Goal: Contribute content: Contribute content

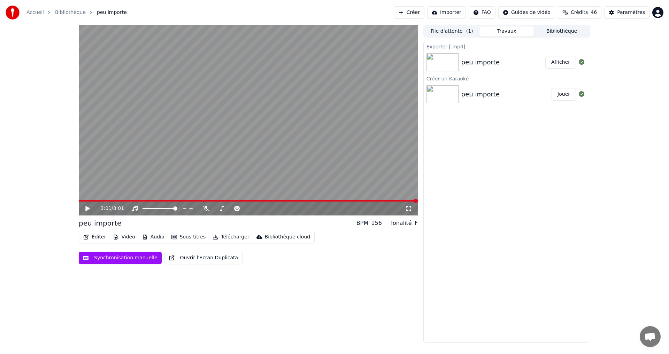
click at [563, 64] on button "Afficher" at bounding box center [560, 62] width 31 height 13
click at [422, 15] on button "Créer" at bounding box center [409, 12] width 31 height 13
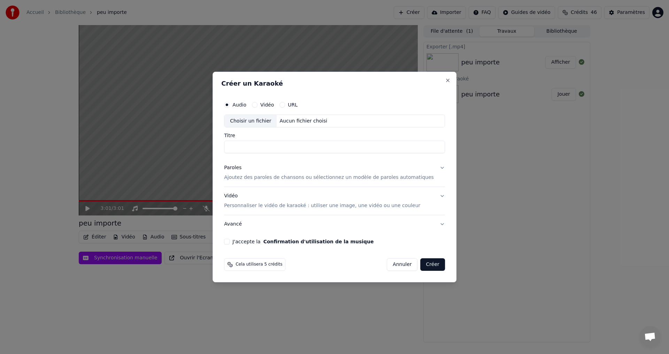
click at [255, 123] on div "Choisir un fichier" at bounding box center [250, 121] width 52 height 13
type input "**********"
click at [257, 169] on div "Paroles Ajoutez des paroles de chansons ou sélectionnez un modèle de paroles au…" at bounding box center [329, 173] width 210 height 17
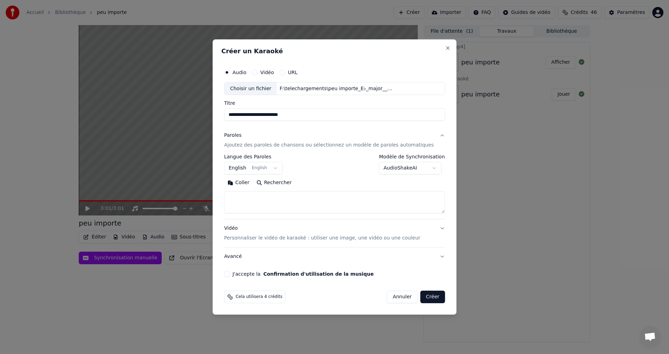
click at [253, 197] on textarea at bounding box center [334, 203] width 221 height 22
click at [272, 169] on body "**********" at bounding box center [334, 177] width 669 height 354
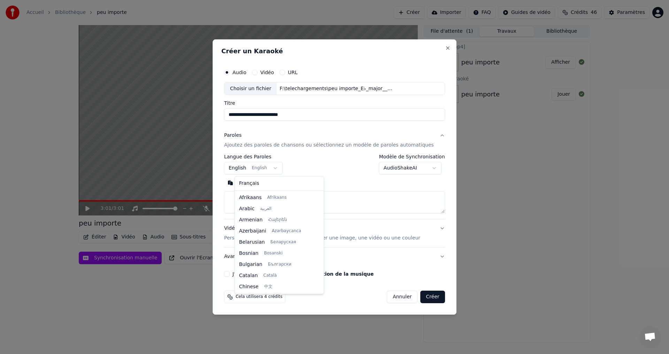
scroll to position [56, 0]
select select "**"
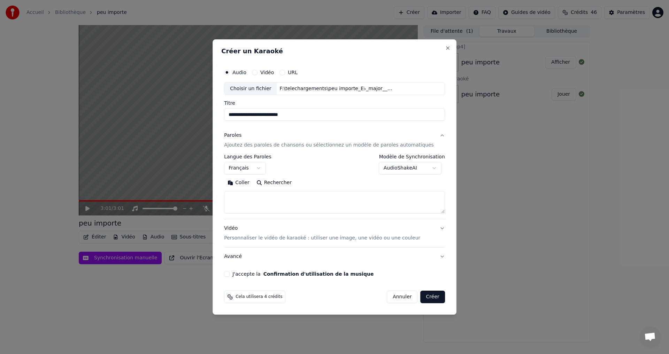
click at [266, 203] on textarea at bounding box center [334, 203] width 221 height 22
click at [255, 197] on textarea at bounding box center [334, 203] width 221 height 22
click at [251, 198] on textarea at bounding box center [334, 203] width 221 height 22
click at [251, 185] on button "Coller" at bounding box center [238, 183] width 29 height 11
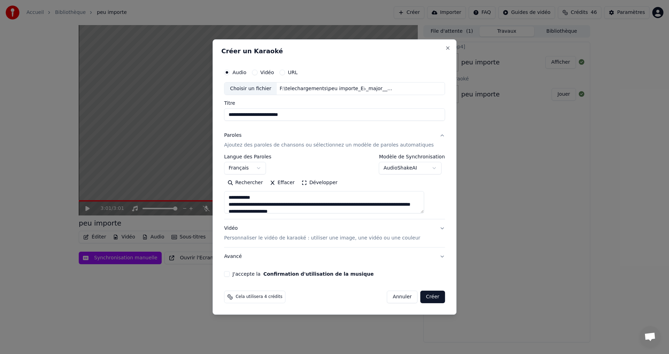
drag, startPoint x: 265, startPoint y: 199, endPoint x: 235, endPoint y: 197, distance: 30.0
click at [235, 197] on textarea at bounding box center [324, 203] width 200 height 22
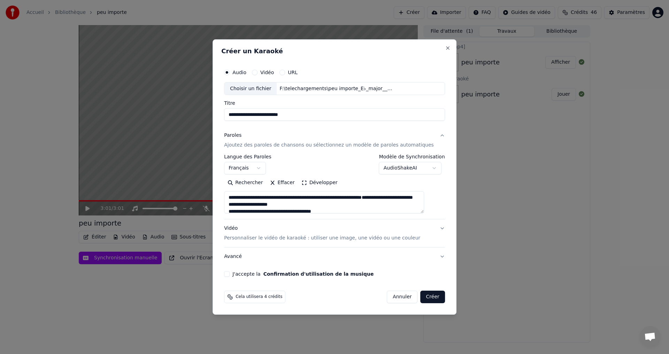
drag, startPoint x: 425, startPoint y: 213, endPoint x: 416, endPoint y: 233, distance: 22.6
click at [416, 233] on div "**********" at bounding box center [334, 196] width 221 height 139
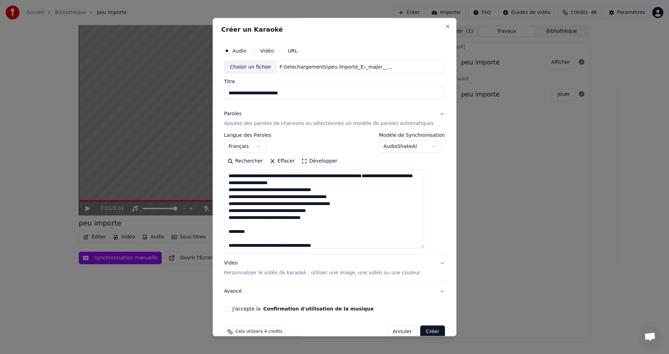
drag, startPoint x: 431, startPoint y: 212, endPoint x: 425, endPoint y: 247, distance: 35.7
click at [424, 247] on textarea at bounding box center [324, 209] width 200 height 79
click at [267, 245] on textarea at bounding box center [324, 209] width 200 height 79
drag, startPoint x: 256, startPoint y: 239, endPoint x: 229, endPoint y: 241, distance: 27.2
click at [229, 241] on div "**********" at bounding box center [334, 178] width 226 height 274
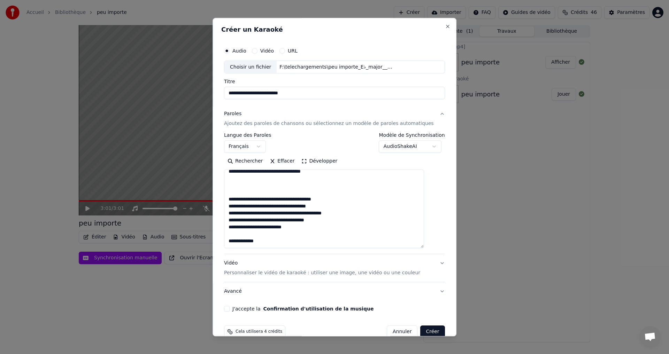
scroll to position [93, 0]
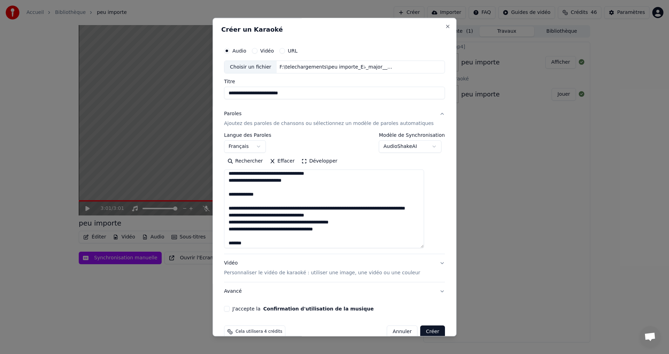
drag, startPoint x: 269, startPoint y: 202, endPoint x: 233, endPoint y: 204, distance: 35.9
click at [233, 204] on textarea at bounding box center [324, 209] width 200 height 79
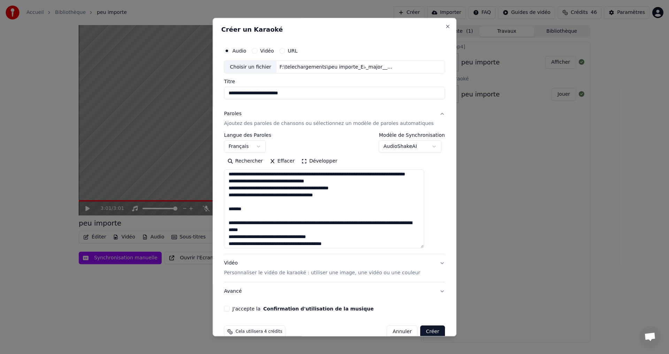
scroll to position [139, 0]
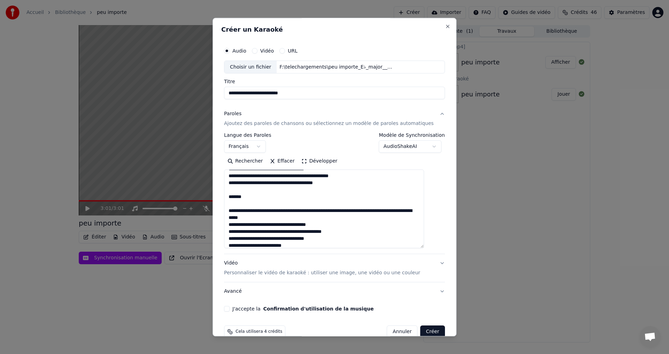
drag, startPoint x: 254, startPoint y: 205, endPoint x: 232, endPoint y: 205, distance: 21.3
click at [232, 205] on textarea at bounding box center [324, 209] width 200 height 79
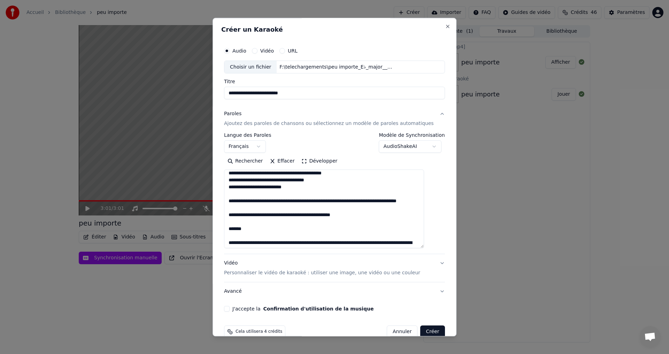
scroll to position [186, 0]
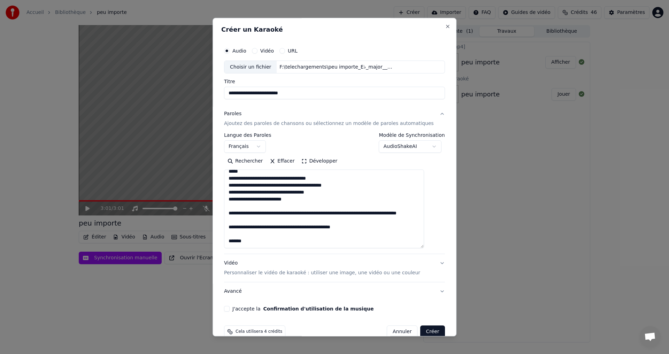
drag, startPoint x: 377, startPoint y: 212, endPoint x: 357, endPoint y: 214, distance: 20.6
click at [357, 214] on textarea at bounding box center [324, 209] width 200 height 79
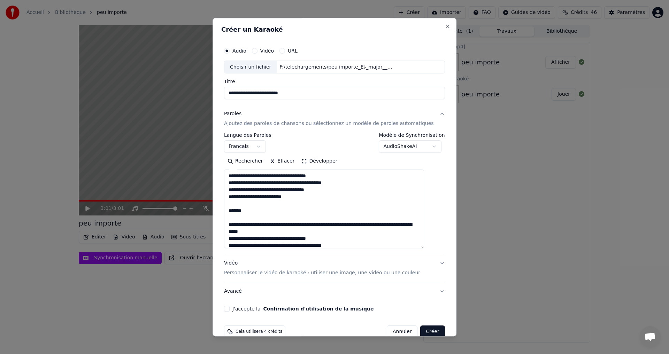
drag, startPoint x: 242, startPoint y: 208, endPoint x: 235, endPoint y: 203, distance: 8.3
click at [235, 203] on textarea at bounding box center [324, 209] width 200 height 79
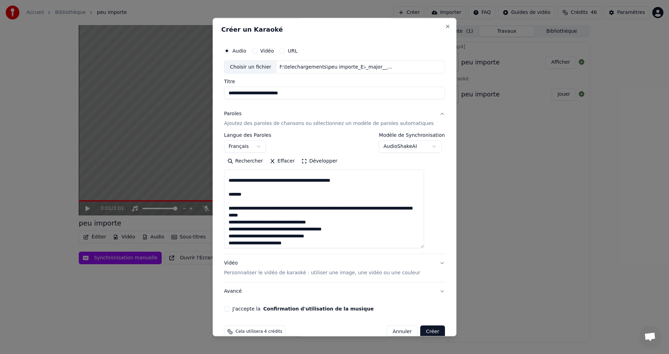
drag, startPoint x: 255, startPoint y: 193, endPoint x: 237, endPoint y: 195, distance: 18.2
click at [237, 195] on textarea at bounding box center [324, 209] width 200 height 79
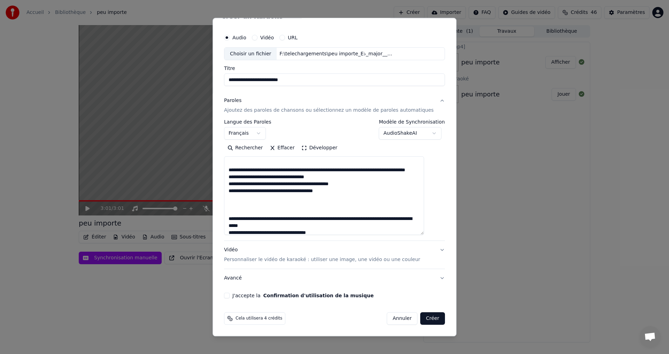
scroll to position [104, 0]
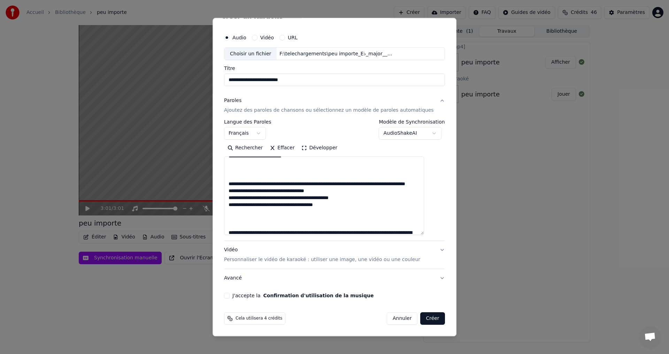
click at [333, 192] on textarea at bounding box center [324, 196] width 200 height 79
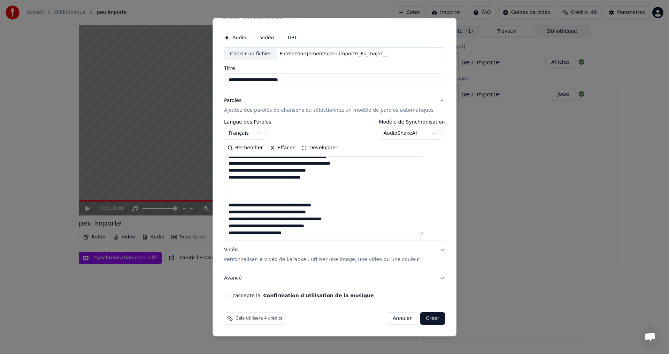
scroll to position [0, 0]
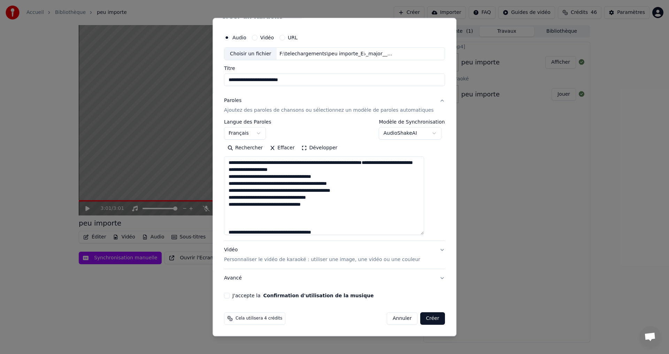
click at [337, 171] on textarea at bounding box center [324, 196] width 200 height 79
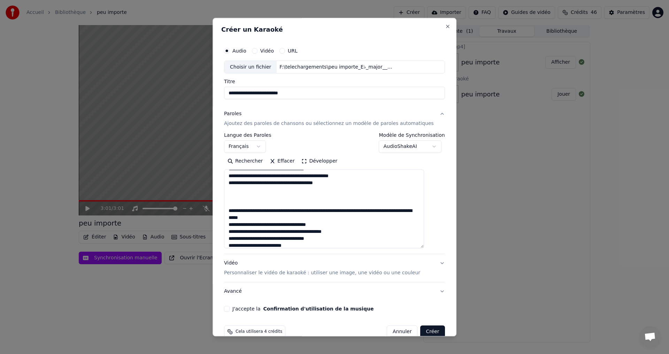
scroll to position [186, 0]
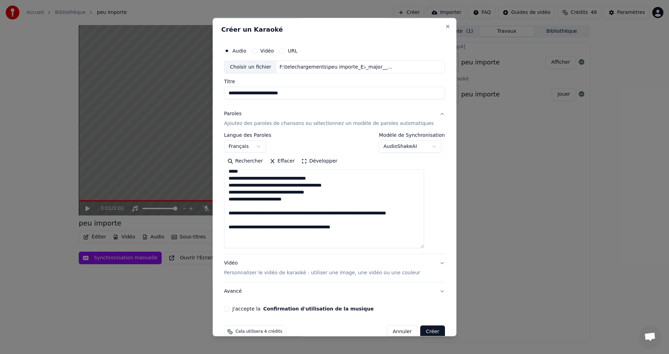
click at [322, 169] on div "Rechercher Effacer Développer" at bounding box center [334, 202] width 221 height 93
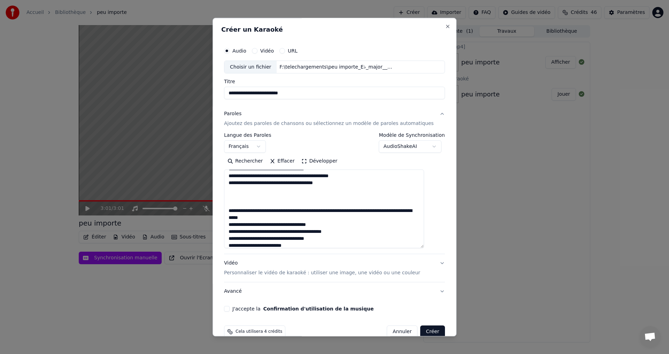
click at [323, 217] on textarea at bounding box center [324, 209] width 200 height 79
click at [322, 217] on textarea at bounding box center [324, 209] width 200 height 79
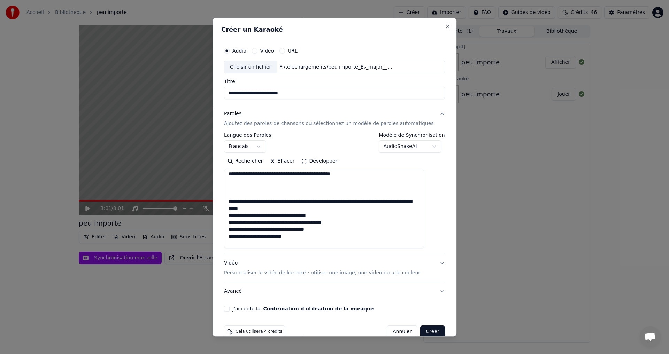
scroll to position [232, 0]
click at [322, 210] on textarea at bounding box center [324, 209] width 200 height 79
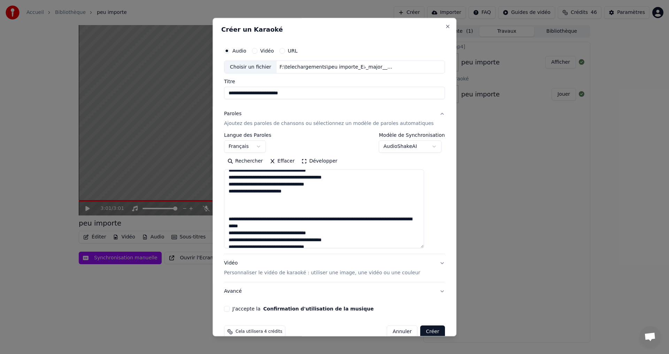
scroll to position [279, 0]
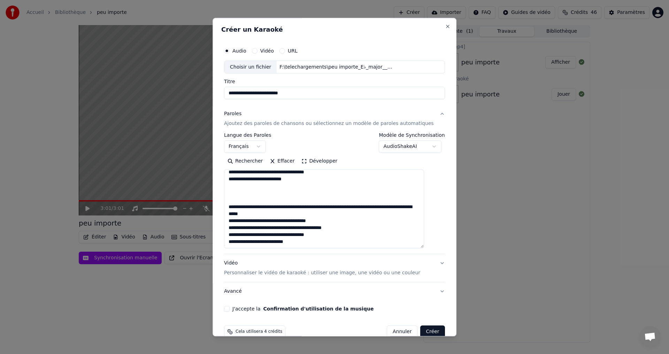
click at [322, 211] on textarea at bounding box center [324, 209] width 200 height 79
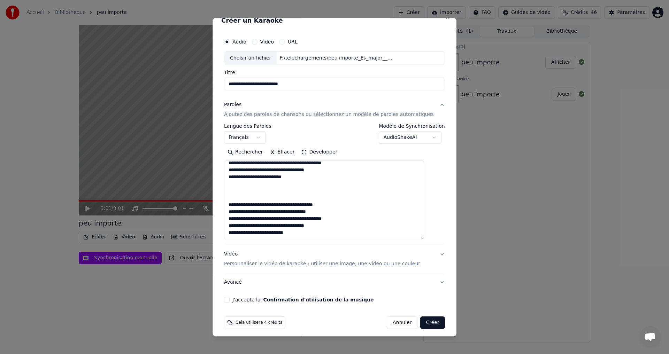
scroll to position [13, 0]
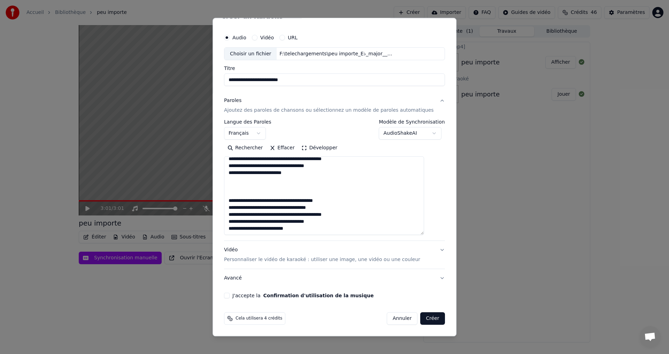
type textarea "**********"
click at [230, 296] on button "J'accepte la Confirmation d'utilisation de la musique" at bounding box center [227, 296] width 6 height 6
click at [339, 262] on p "Personnaliser le vidéo de karaoké : utiliser une image, une vidéo ou une couleur" at bounding box center [322, 260] width 196 height 7
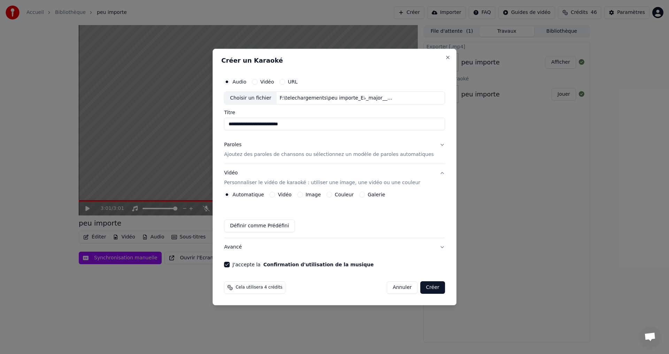
click at [303, 196] on button "Image" at bounding box center [300, 195] width 6 height 6
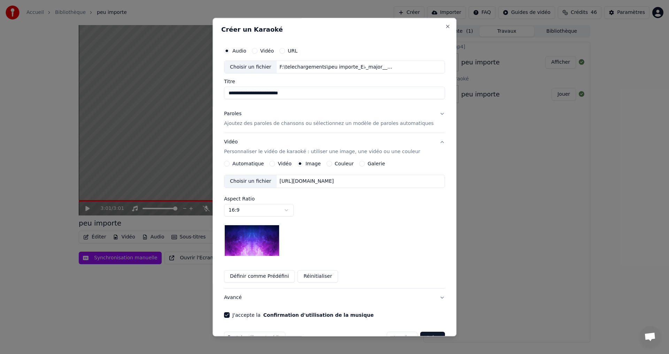
click at [252, 185] on div "Choisir un fichier" at bounding box center [250, 182] width 52 height 13
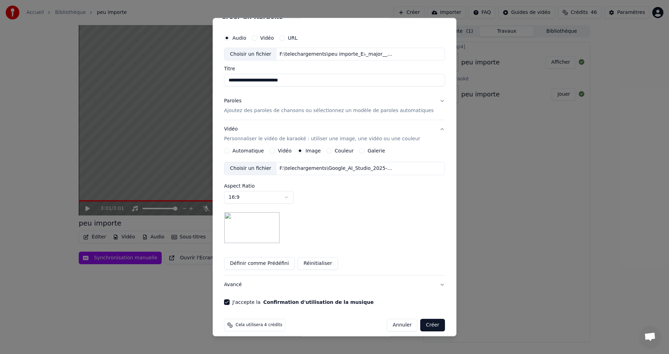
scroll to position [20, 0]
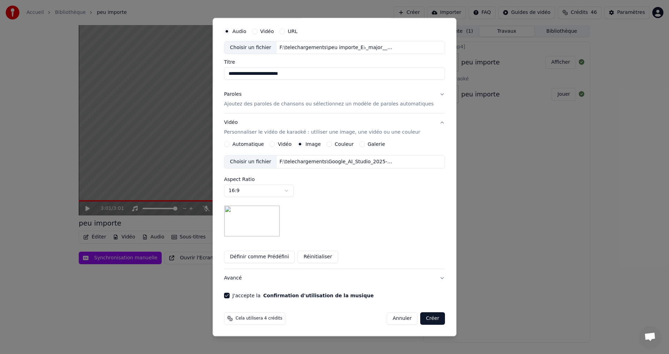
click at [422, 319] on button "Créer" at bounding box center [433, 319] width 24 height 13
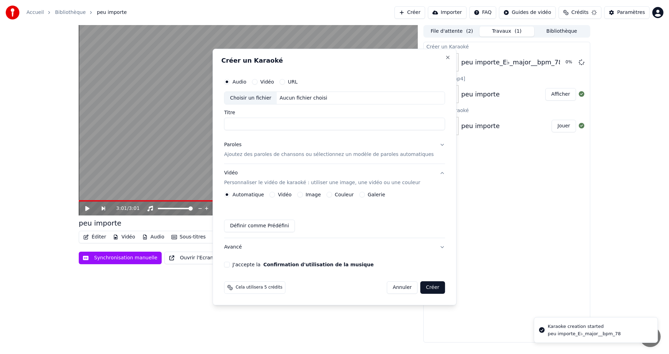
scroll to position [0, 0]
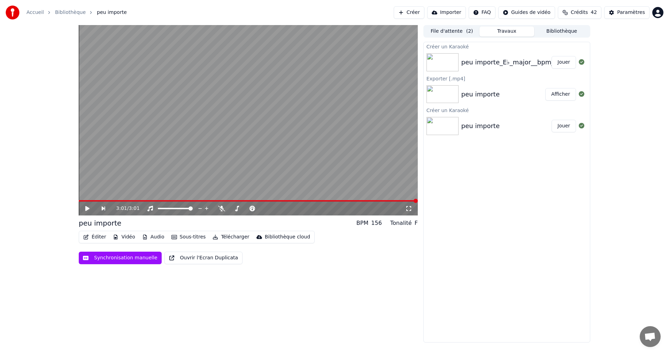
click at [564, 63] on button "Jouer" at bounding box center [564, 62] width 24 height 13
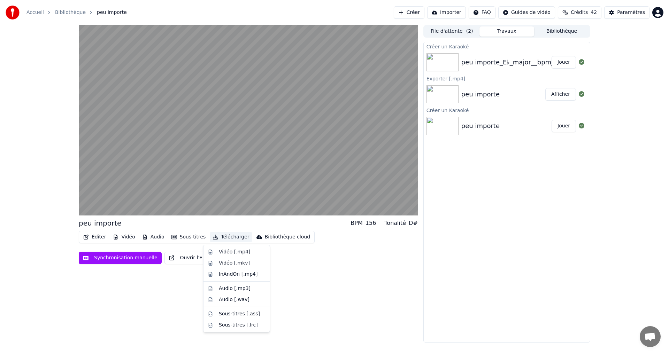
click at [216, 237] on button "Télécharger" at bounding box center [231, 237] width 42 height 10
drag, startPoint x: 226, startPoint y: 249, endPoint x: 251, endPoint y: 249, distance: 24.0
click at [227, 249] on div "Vidéo [.mp4]" at bounding box center [234, 252] width 31 height 7
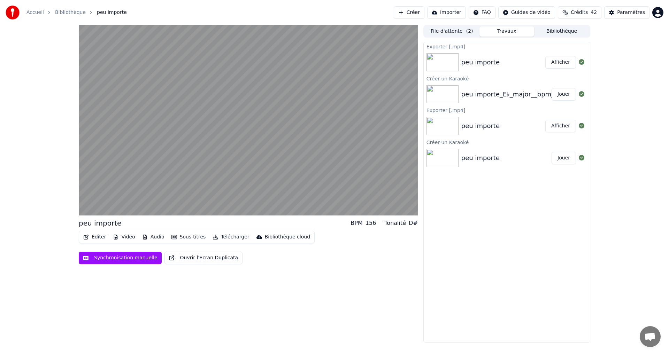
click at [652, 197] on div "peu importe BPM 156 Tonalité D# Éditer Vidéo Audio Sous-titres Télécharger Bibl…" at bounding box center [334, 184] width 669 height 318
click at [557, 62] on button "Afficher" at bounding box center [560, 62] width 31 height 13
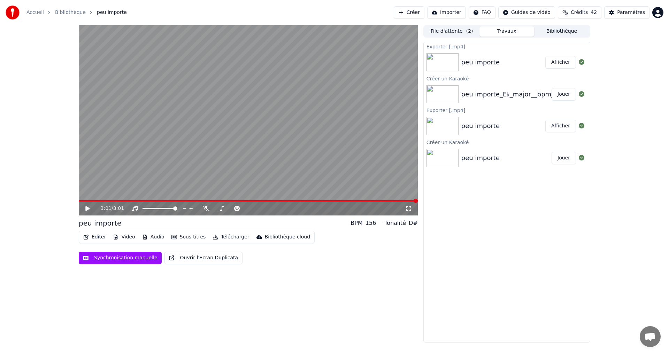
click at [421, 14] on button "Créer" at bounding box center [409, 12] width 31 height 13
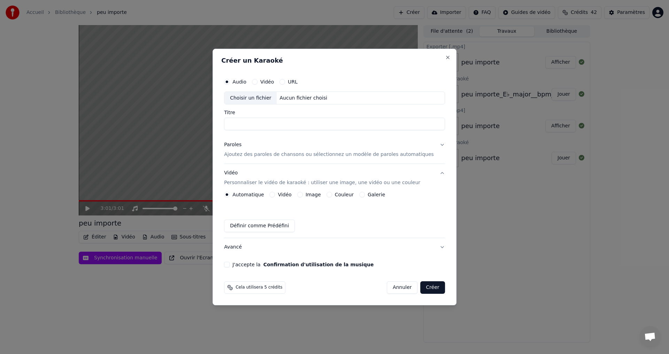
click at [249, 99] on div "Choisir un fichier" at bounding box center [250, 98] width 52 height 13
type input "**********"
click at [303, 195] on button "Image" at bounding box center [300, 195] width 6 height 6
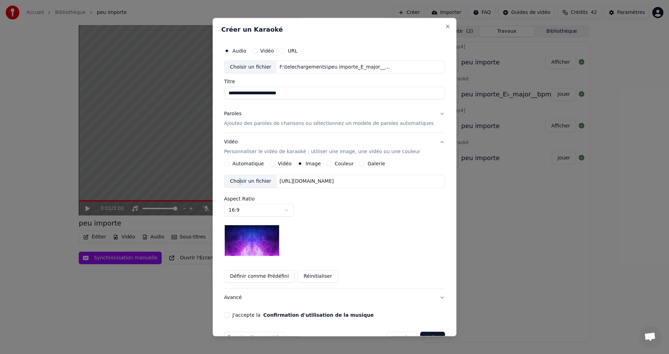
click at [247, 182] on div "Choisir un fichier" at bounding box center [250, 182] width 52 height 13
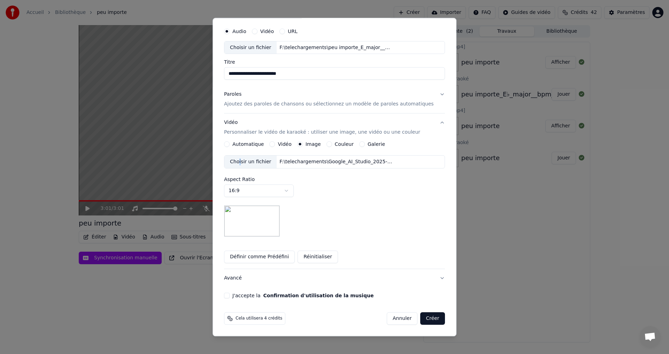
click at [230, 295] on button "J'accepte la Confirmation d'utilisation de la musique" at bounding box center [227, 296] width 6 height 6
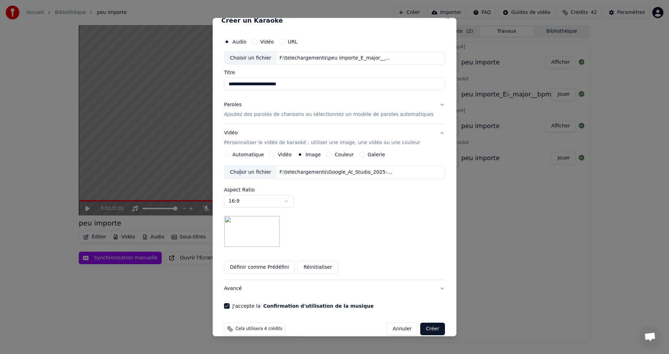
scroll to position [0, 0]
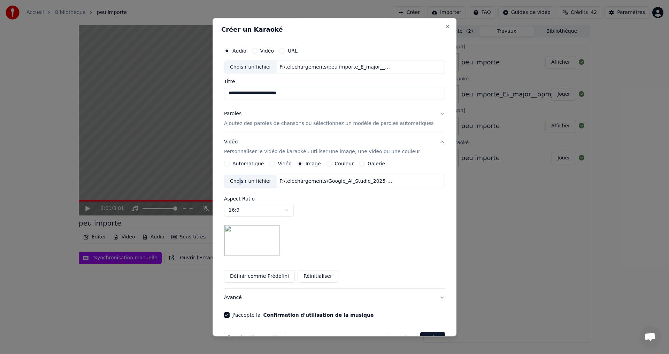
click at [263, 119] on div "Paroles Ajoutez des paroles de chansons ou sélectionnez un modèle de paroles au…" at bounding box center [329, 119] width 210 height 17
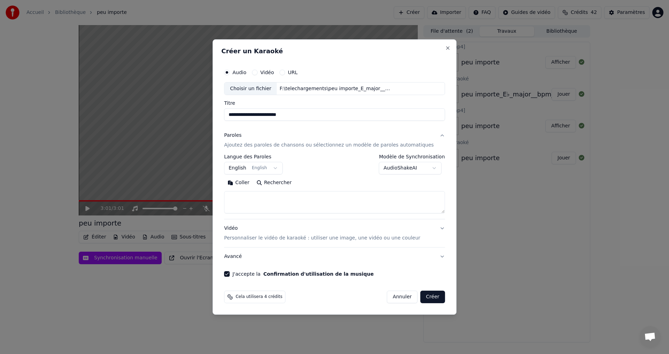
click at [255, 206] on textarea at bounding box center [334, 203] width 221 height 22
click at [246, 198] on textarea at bounding box center [334, 203] width 221 height 22
click at [250, 184] on button "Coller" at bounding box center [238, 183] width 29 height 11
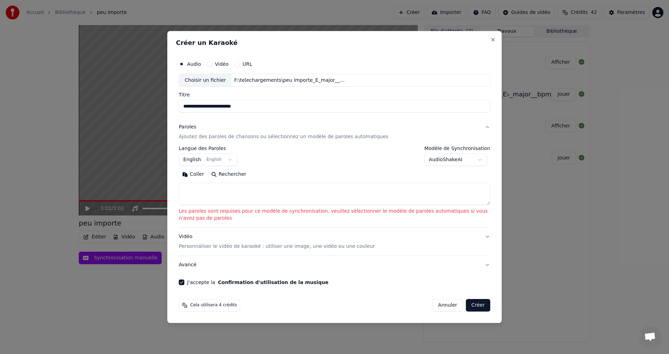
click at [191, 189] on textarea at bounding box center [335, 194] width 312 height 22
click at [205, 191] on textarea at bounding box center [335, 194] width 312 height 22
click at [194, 177] on button "Coller" at bounding box center [193, 174] width 29 height 11
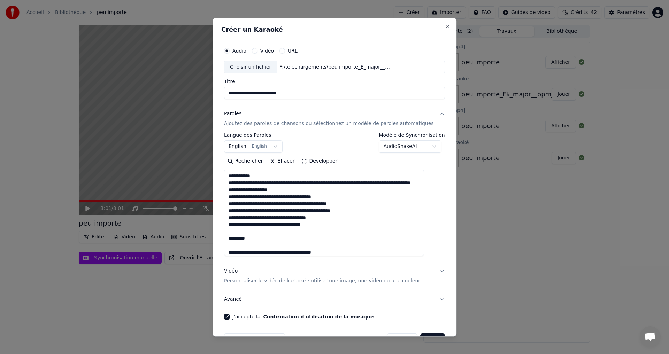
drag, startPoint x: 433, startPoint y: 213, endPoint x: 423, endPoint y: 256, distance: 44.5
click at [423, 256] on textarea at bounding box center [324, 213] width 200 height 87
click at [264, 178] on textarea at bounding box center [324, 213] width 200 height 87
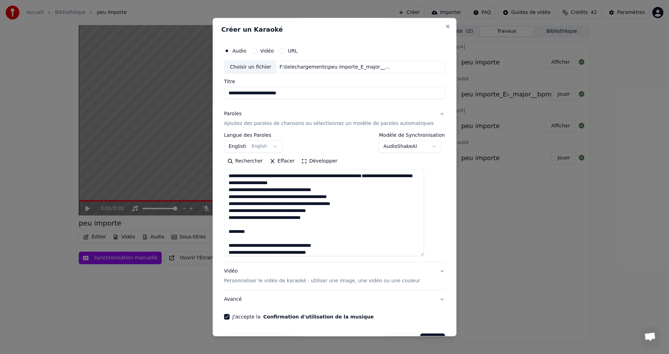
click at [260, 243] on textarea at bounding box center [324, 213] width 200 height 87
click at [337, 179] on textarea at bounding box center [324, 213] width 200 height 87
click at [334, 183] on textarea at bounding box center [324, 213] width 200 height 87
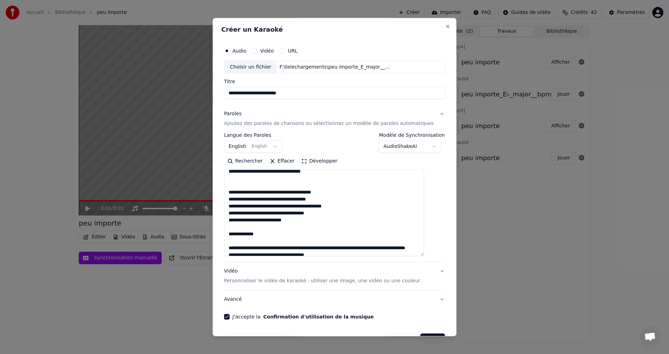
click at [268, 233] on textarea at bounding box center [324, 213] width 200 height 87
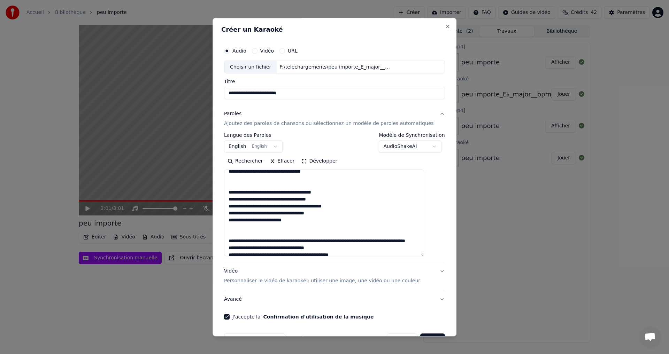
click at [331, 241] on textarea at bounding box center [324, 213] width 200 height 87
click at [240, 241] on textarea at bounding box center [324, 213] width 200 height 87
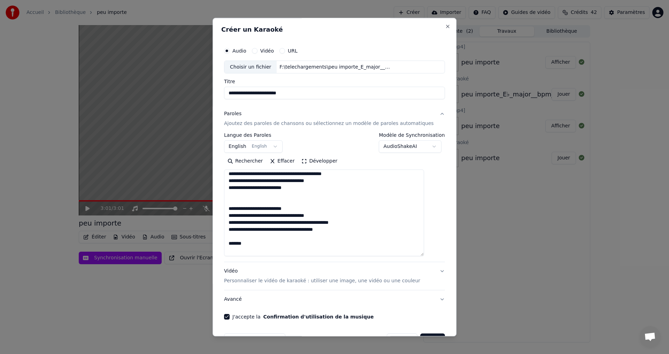
scroll to position [93, 0]
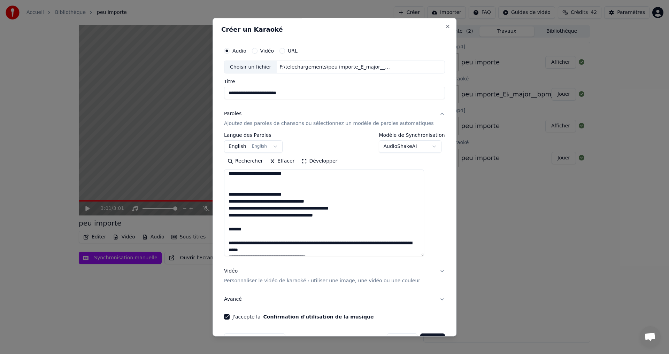
click at [269, 233] on textarea at bounding box center [324, 213] width 200 height 87
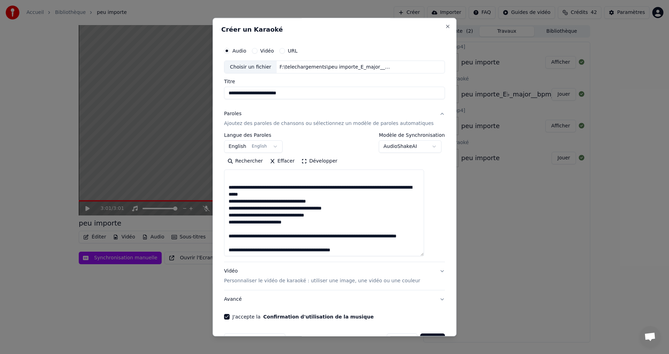
drag, startPoint x: 372, startPoint y: 230, endPoint x: 354, endPoint y: 231, distance: 18.5
click at [354, 231] on textarea at bounding box center [324, 213] width 200 height 87
click at [322, 187] on textarea at bounding box center [324, 213] width 200 height 87
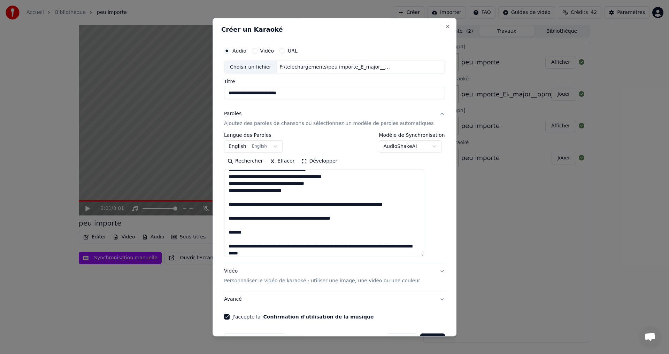
scroll to position [188, 0]
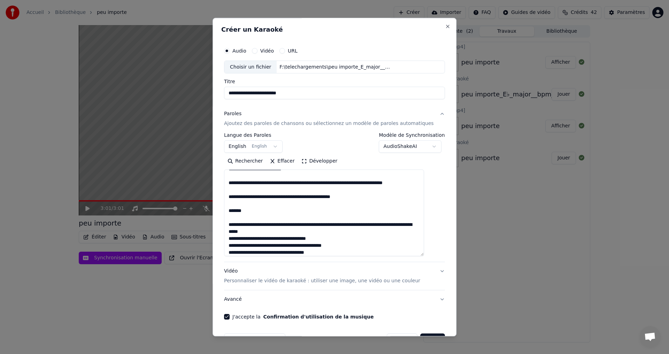
click at [252, 210] on textarea at bounding box center [324, 213] width 200 height 87
drag, startPoint x: 321, startPoint y: 225, endPoint x: 332, endPoint y: 225, distance: 11.2
click at [322, 225] on textarea at bounding box center [324, 213] width 200 height 87
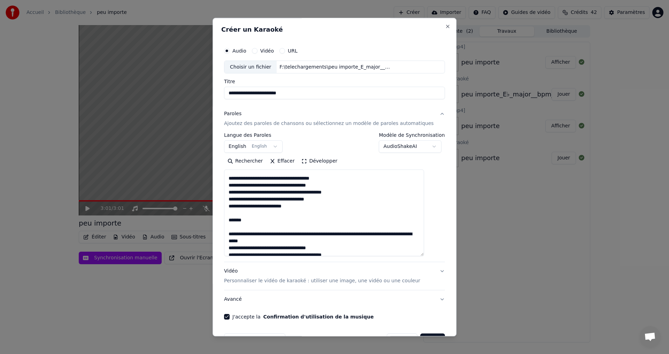
click at [257, 222] on textarea at bounding box center [324, 213] width 200 height 87
click at [322, 234] on textarea at bounding box center [324, 213] width 200 height 87
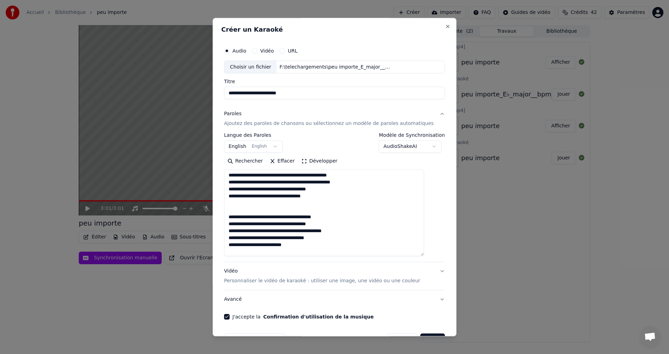
scroll to position [0, 0]
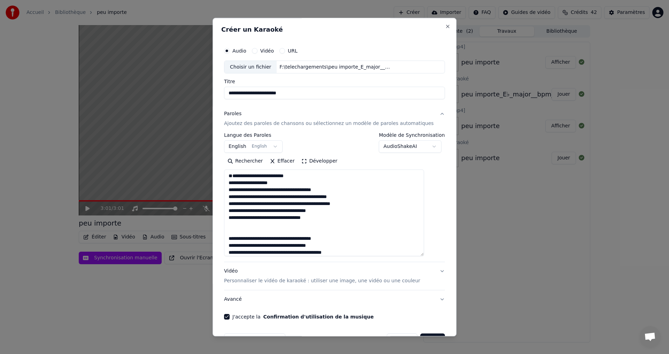
click at [240, 178] on textarea at bounding box center [324, 213] width 200 height 87
click at [240, 177] on textarea at bounding box center [324, 213] width 200 height 87
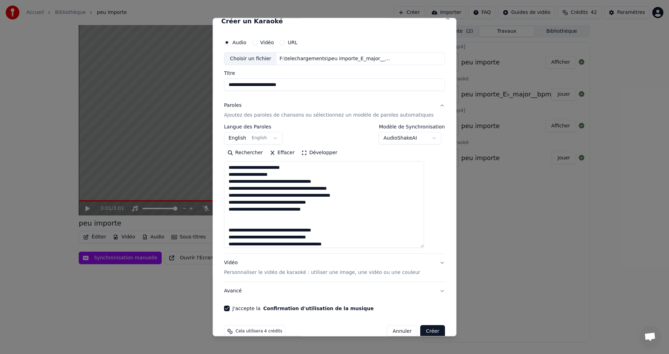
scroll to position [21, 0]
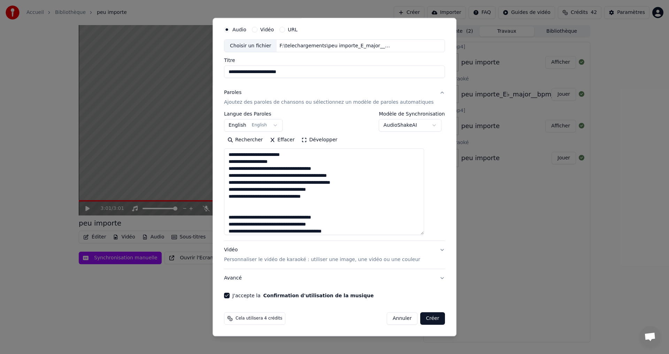
type textarea "**********"
click at [421, 318] on button "Créer" at bounding box center [433, 319] width 24 height 13
select select "**"
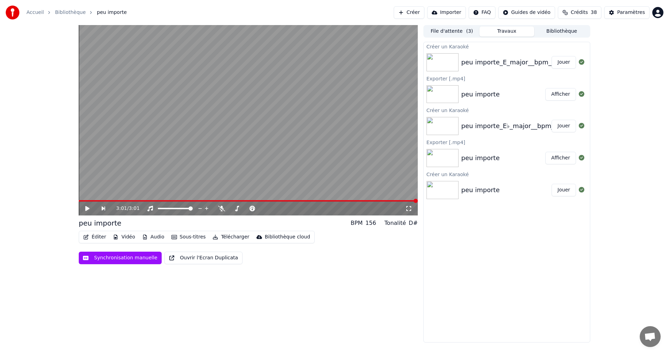
click at [639, 94] on div "3:01 / 3:01 peu importe BPM 156 Tonalité D# Éditer Vidéo Audio Sous-titres Télé…" at bounding box center [334, 184] width 669 height 318
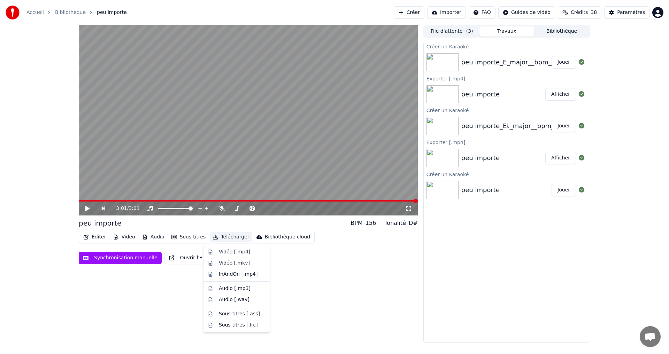
click at [217, 237] on button "Télécharger" at bounding box center [231, 237] width 42 height 10
click at [222, 252] on div "Vidéo [.mp4]" at bounding box center [234, 252] width 31 height 7
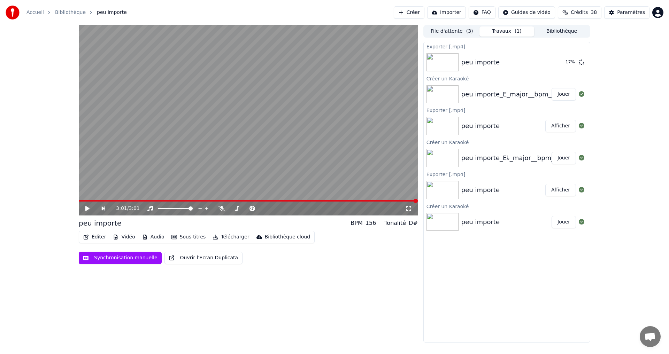
click at [563, 95] on button "Jouer" at bounding box center [564, 94] width 24 height 13
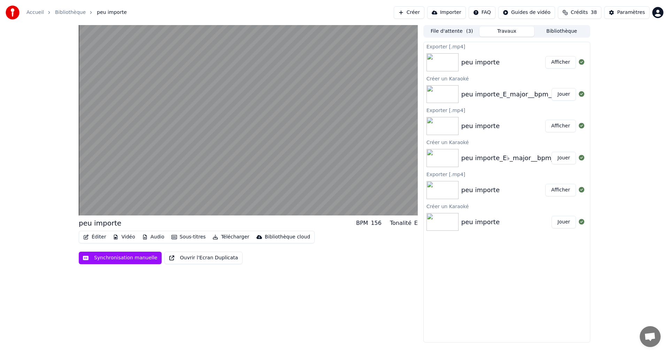
click at [561, 63] on button "Afficher" at bounding box center [560, 62] width 31 height 13
click at [623, 104] on div "peu importe BPM 156 Tonalité E Éditer Vidéo Audio Sous-titres Télécharger Bibli…" at bounding box center [334, 184] width 669 height 318
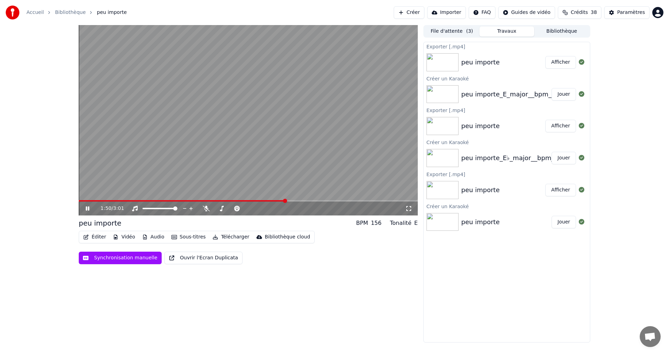
click at [557, 63] on button "Afficher" at bounding box center [560, 62] width 31 height 13
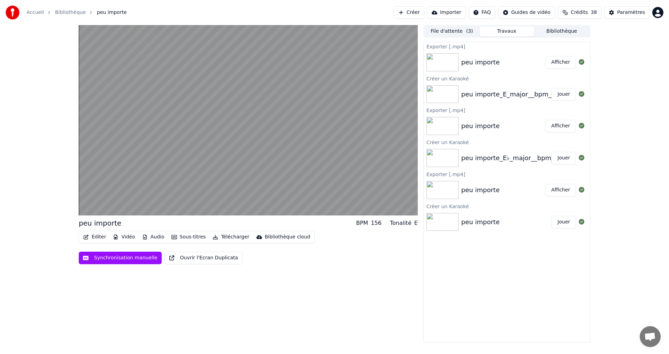
click at [560, 62] on button "Afficher" at bounding box center [560, 62] width 31 height 13
click at [561, 126] on button "Afficher" at bounding box center [560, 126] width 31 height 13
click at [566, 192] on button "Afficher" at bounding box center [560, 190] width 31 height 13
click at [556, 129] on button "Afficher" at bounding box center [560, 126] width 31 height 13
click at [558, 64] on button "Afficher" at bounding box center [560, 62] width 31 height 13
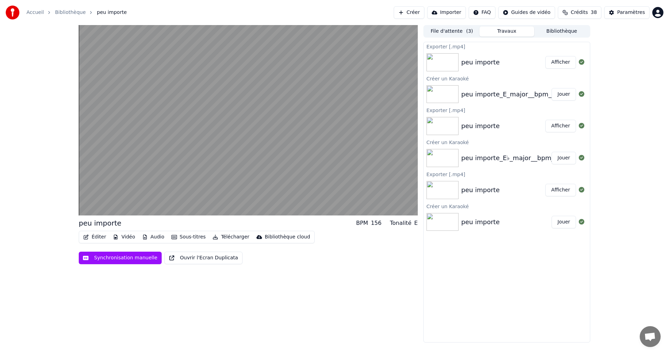
click at [568, 31] on button "Bibliothèque" at bounding box center [561, 31] width 55 height 10
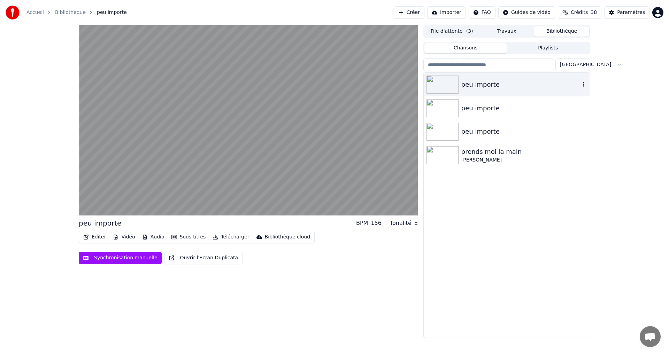
click at [446, 85] on img at bounding box center [442, 85] width 32 height 18
click at [439, 110] on img at bounding box center [442, 108] width 32 height 18
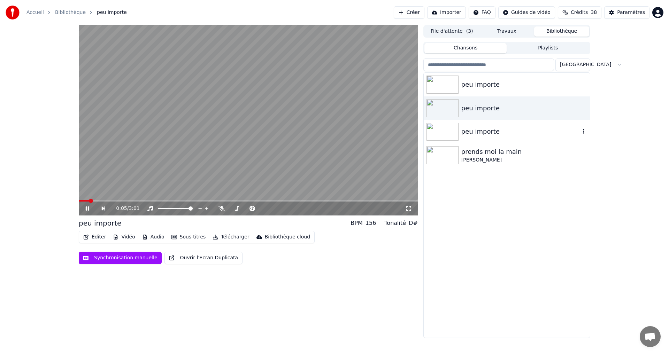
click at [437, 131] on img at bounding box center [442, 132] width 32 height 18
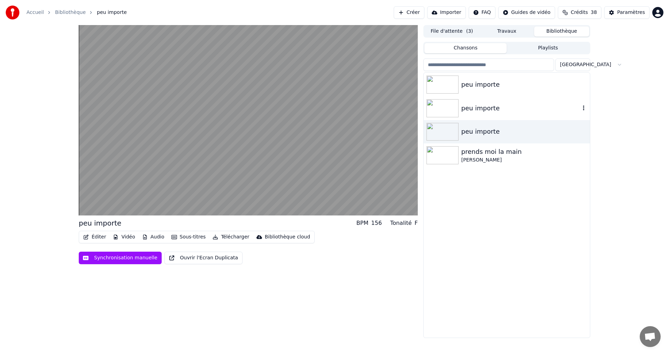
click at [442, 108] on img at bounding box center [442, 108] width 32 height 18
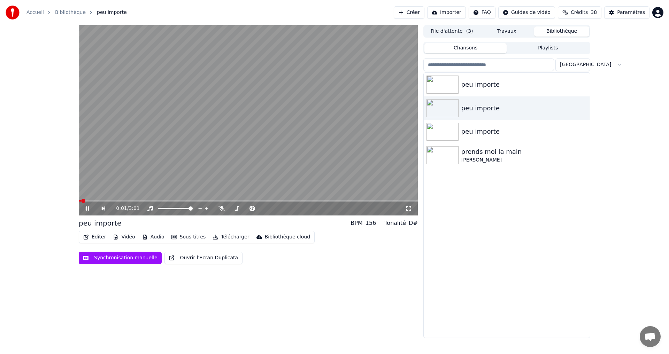
click at [233, 237] on button "Télécharger" at bounding box center [231, 237] width 42 height 10
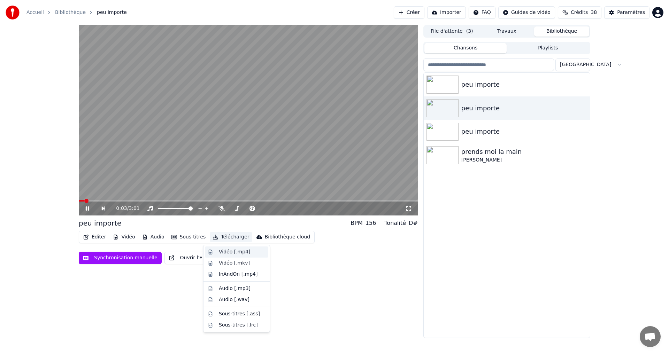
click at [221, 254] on div "Vidéo [.mp4]" at bounding box center [234, 252] width 31 height 7
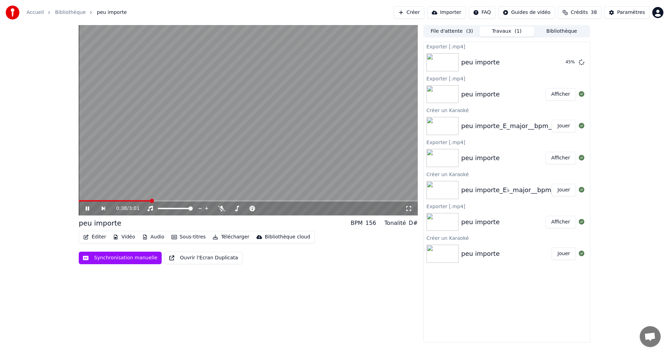
click at [452, 30] on button "File d'attente ( 3 )" at bounding box center [451, 31] width 55 height 10
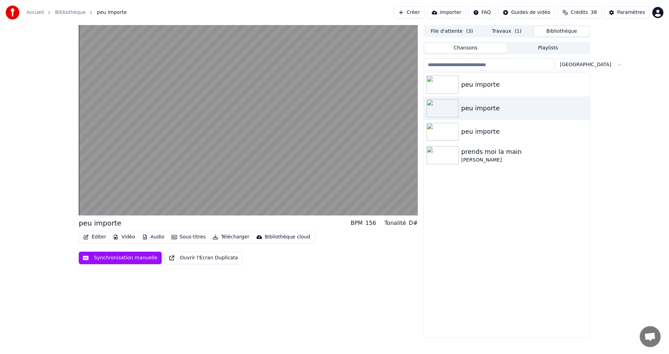
click at [554, 31] on button "Bibliothèque" at bounding box center [561, 31] width 55 height 10
click at [446, 84] on img at bounding box center [442, 85] width 32 height 18
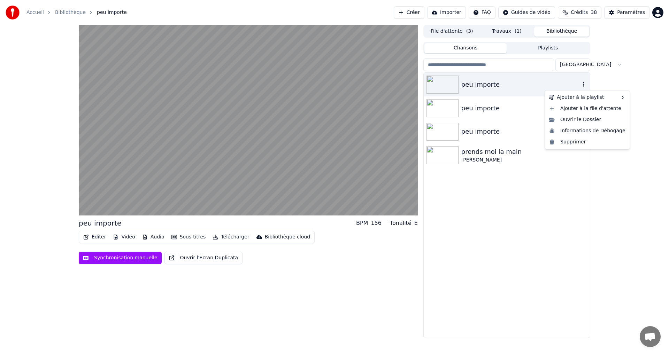
click at [583, 86] on icon "button" at bounding box center [583, 85] width 7 height 6
click at [583, 118] on div "Ouvrir le Dossier" at bounding box center [587, 119] width 82 height 11
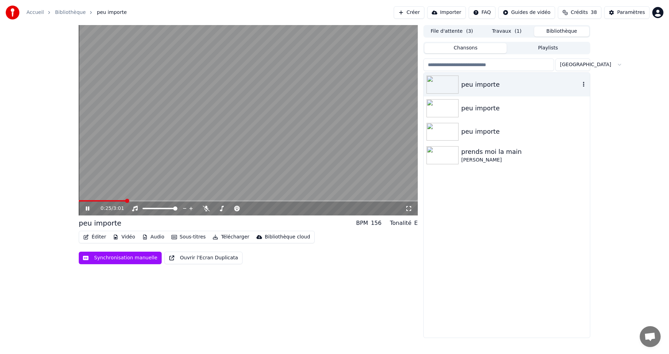
click at [505, 85] on div "peu importe" at bounding box center [520, 85] width 119 height 10
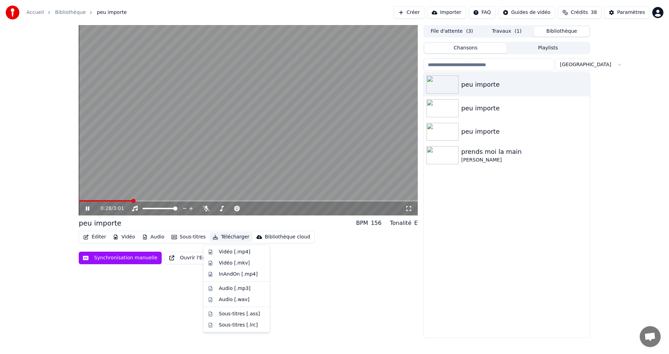
click at [213, 236] on icon "button" at bounding box center [216, 237] width 6 height 5
click at [217, 252] on div "Vidéo [.mp4]" at bounding box center [236, 252] width 63 height 11
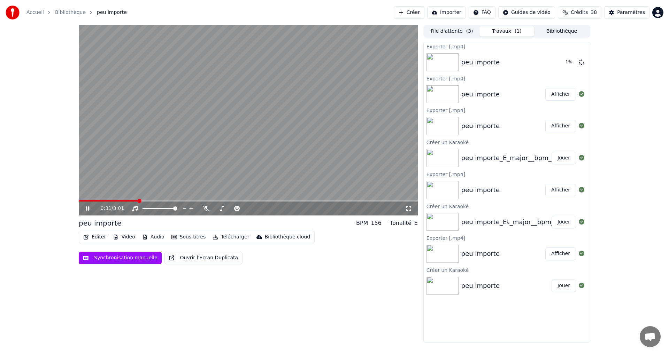
click at [559, 97] on button "Afficher" at bounding box center [560, 94] width 31 height 13
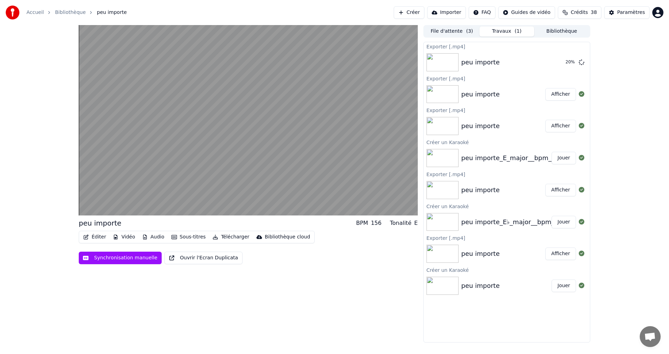
click at [561, 30] on button "Bibliothèque" at bounding box center [561, 31] width 55 height 10
click at [506, 33] on button "Travaux ( 1 )" at bounding box center [506, 31] width 55 height 10
click at [560, 96] on button "Afficher" at bounding box center [560, 94] width 31 height 13
click at [445, 93] on img at bounding box center [442, 94] width 32 height 18
click at [440, 61] on img at bounding box center [442, 62] width 32 height 18
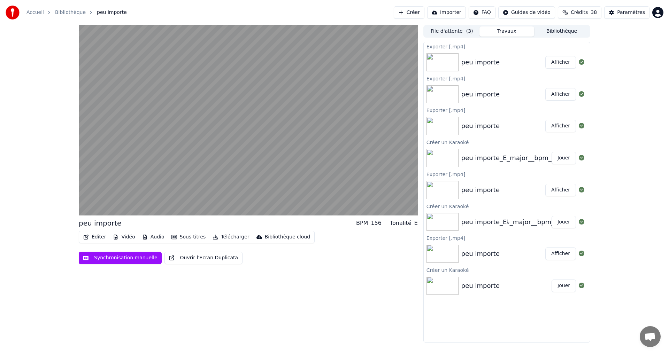
click at [441, 129] on img at bounding box center [442, 126] width 32 height 18
click at [441, 127] on img at bounding box center [442, 126] width 32 height 18
click at [442, 153] on img at bounding box center [442, 158] width 32 height 18
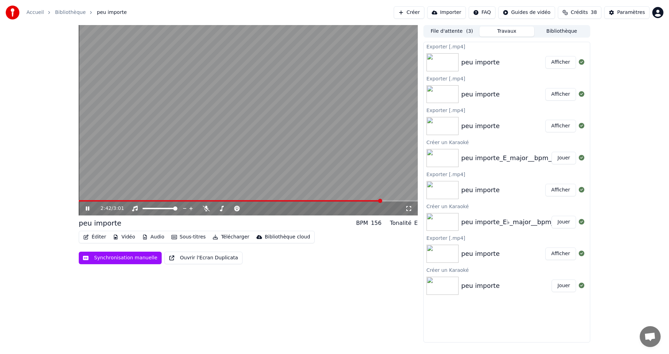
drag, startPoint x: 89, startPoint y: 206, endPoint x: 140, endPoint y: 209, distance: 51.6
click at [89, 206] on icon at bounding box center [92, 209] width 16 height 6
click at [454, 187] on img at bounding box center [442, 190] width 32 height 18
click at [444, 217] on img at bounding box center [442, 222] width 32 height 18
click at [451, 60] on img at bounding box center [442, 62] width 32 height 18
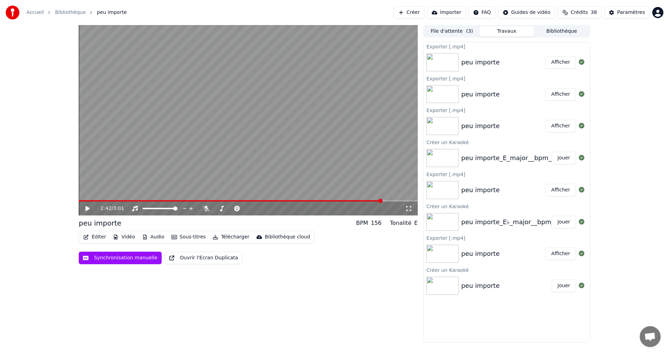
click at [439, 89] on img at bounding box center [442, 94] width 32 height 18
click at [444, 122] on img at bounding box center [442, 126] width 32 height 18
click at [443, 153] on img at bounding box center [442, 158] width 32 height 18
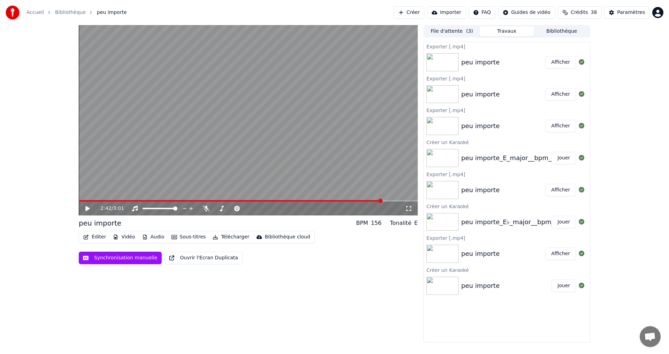
click at [443, 153] on img at bounding box center [442, 158] width 32 height 18
click at [455, 286] on img at bounding box center [442, 286] width 32 height 18
click at [448, 251] on img at bounding box center [442, 254] width 32 height 18
click at [546, 34] on button "Bibliothèque" at bounding box center [561, 31] width 55 height 10
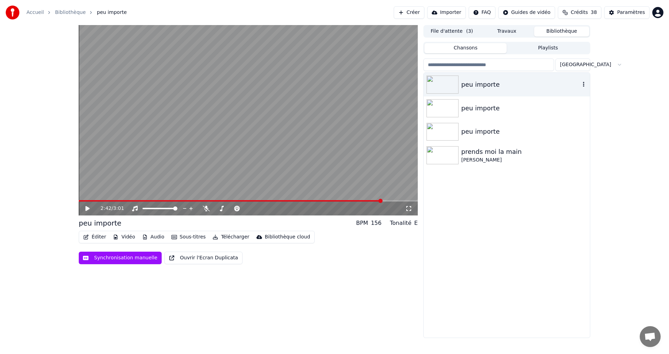
click at [444, 83] on img at bounding box center [442, 85] width 32 height 18
click at [441, 104] on img at bounding box center [442, 108] width 32 height 18
